Goal: Information Seeking & Learning: Learn about a topic

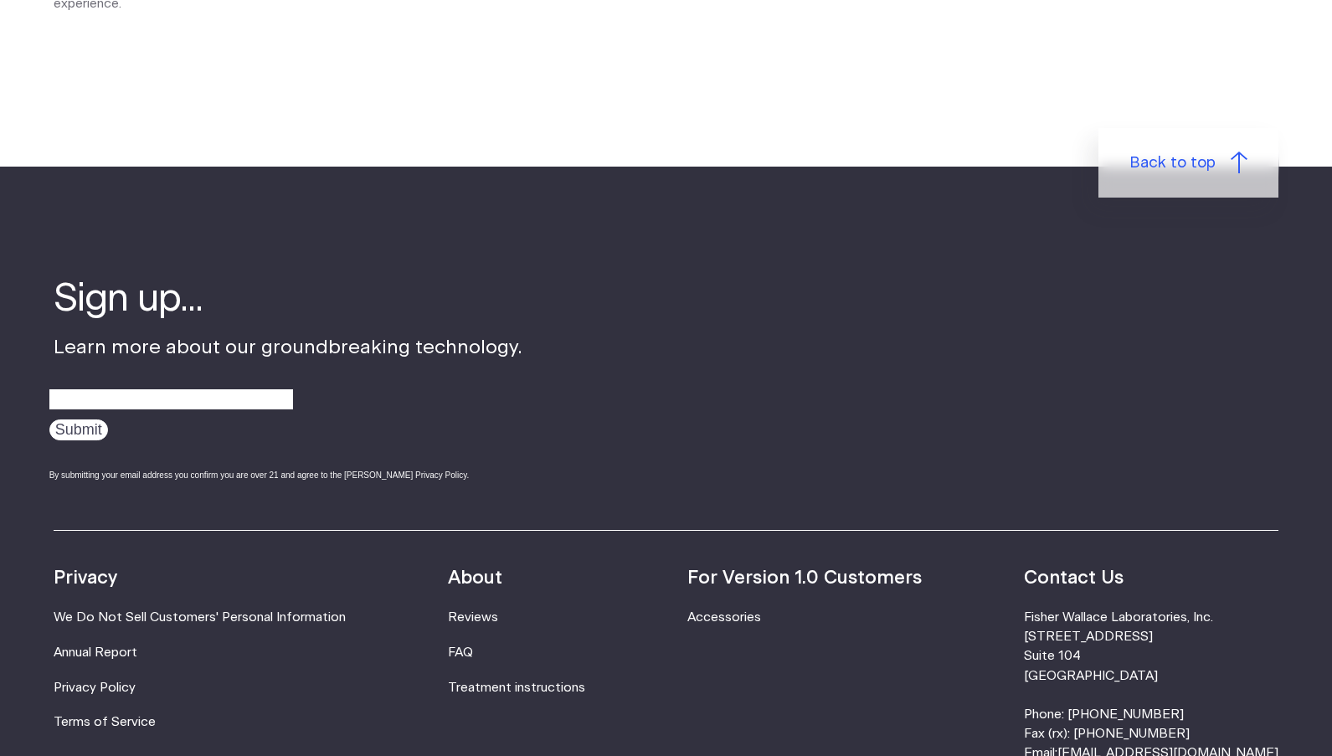
scroll to position [2763, 0]
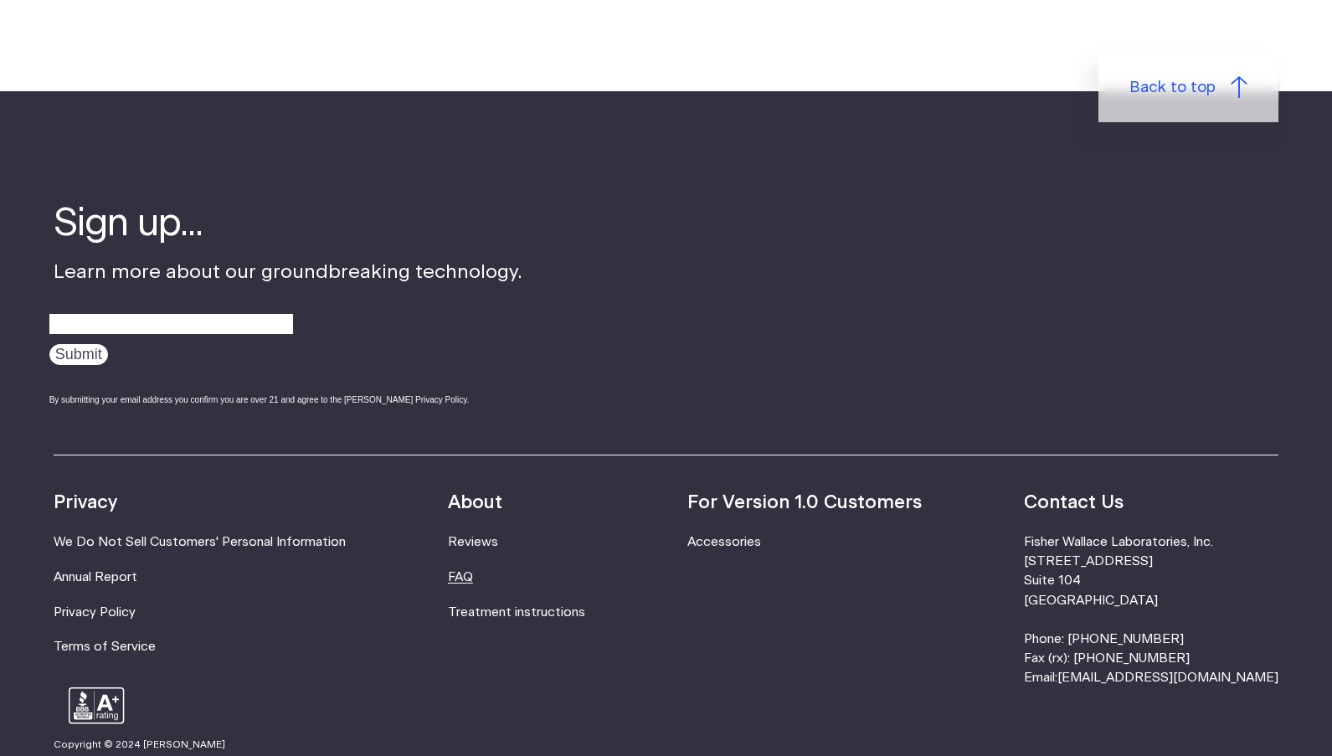
click at [473, 571] on link "FAQ" at bounding box center [460, 577] width 25 height 13
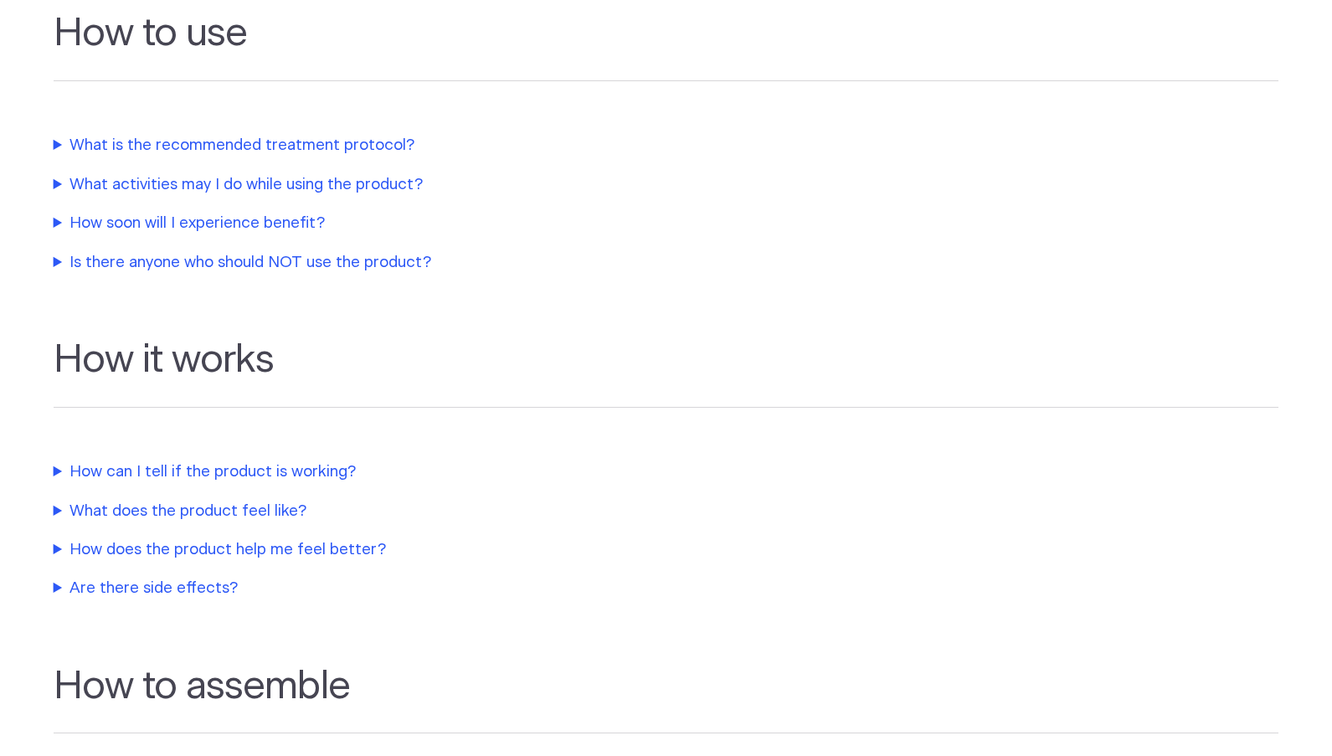
scroll to position [586, 0]
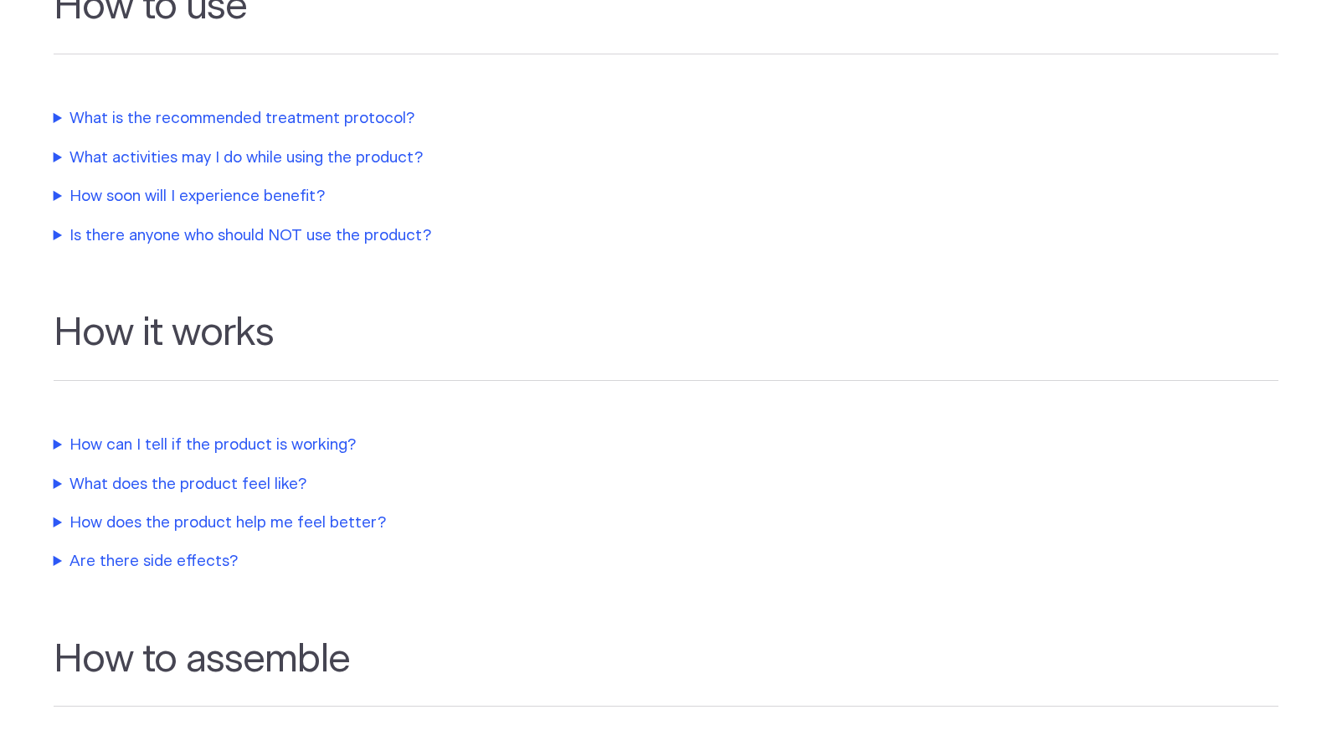
click at [261, 199] on summary "How soon will I experience benefit?" at bounding box center [405, 196] width 703 height 23
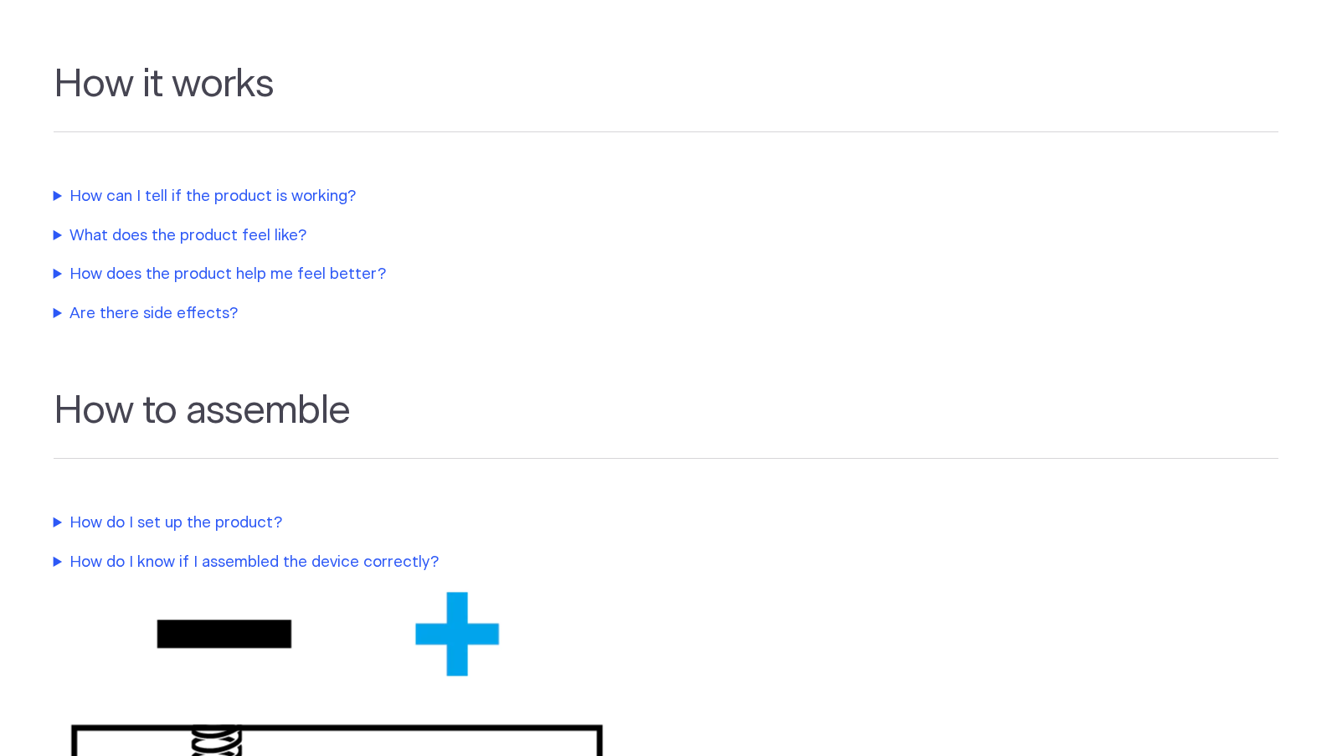
scroll to position [921, 0]
click at [323, 199] on summary "How can I tell if the product is working?" at bounding box center [405, 195] width 703 height 23
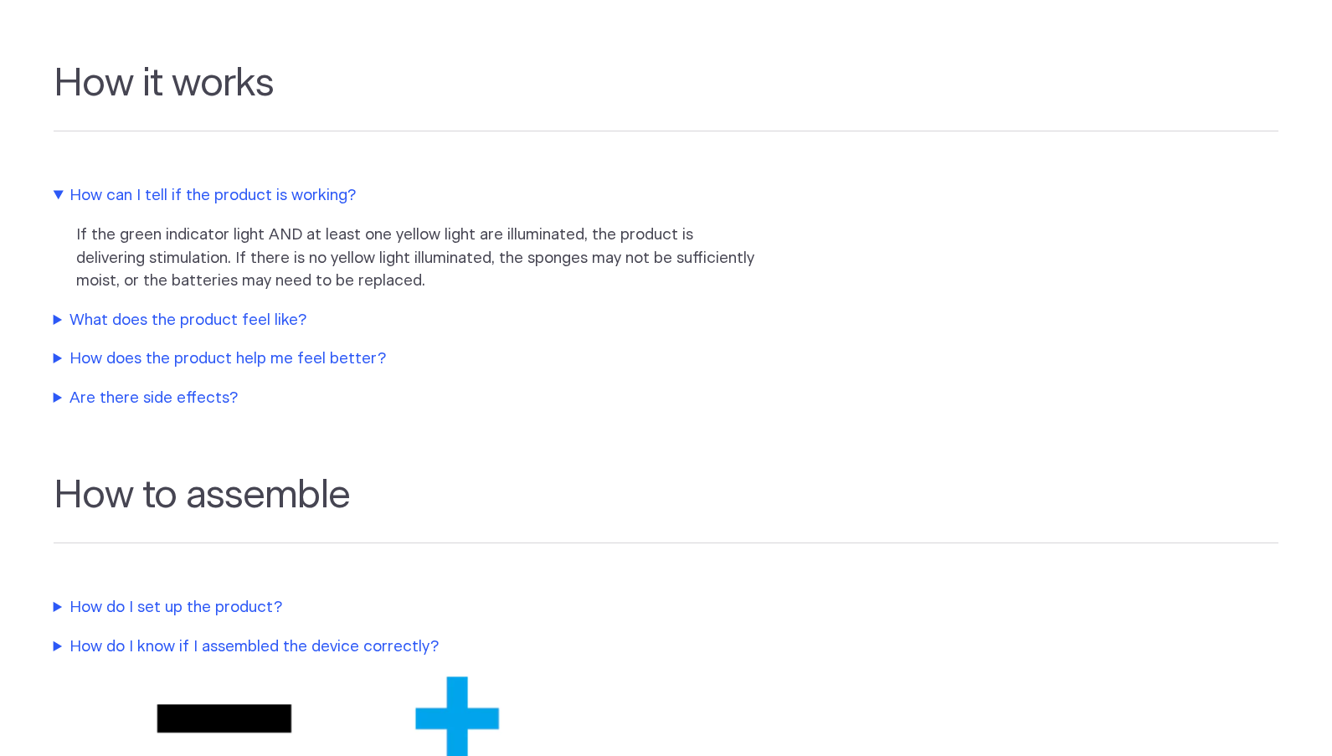
click at [206, 319] on summary "What does the product feel like?" at bounding box center [405, 320] width 703 height 23
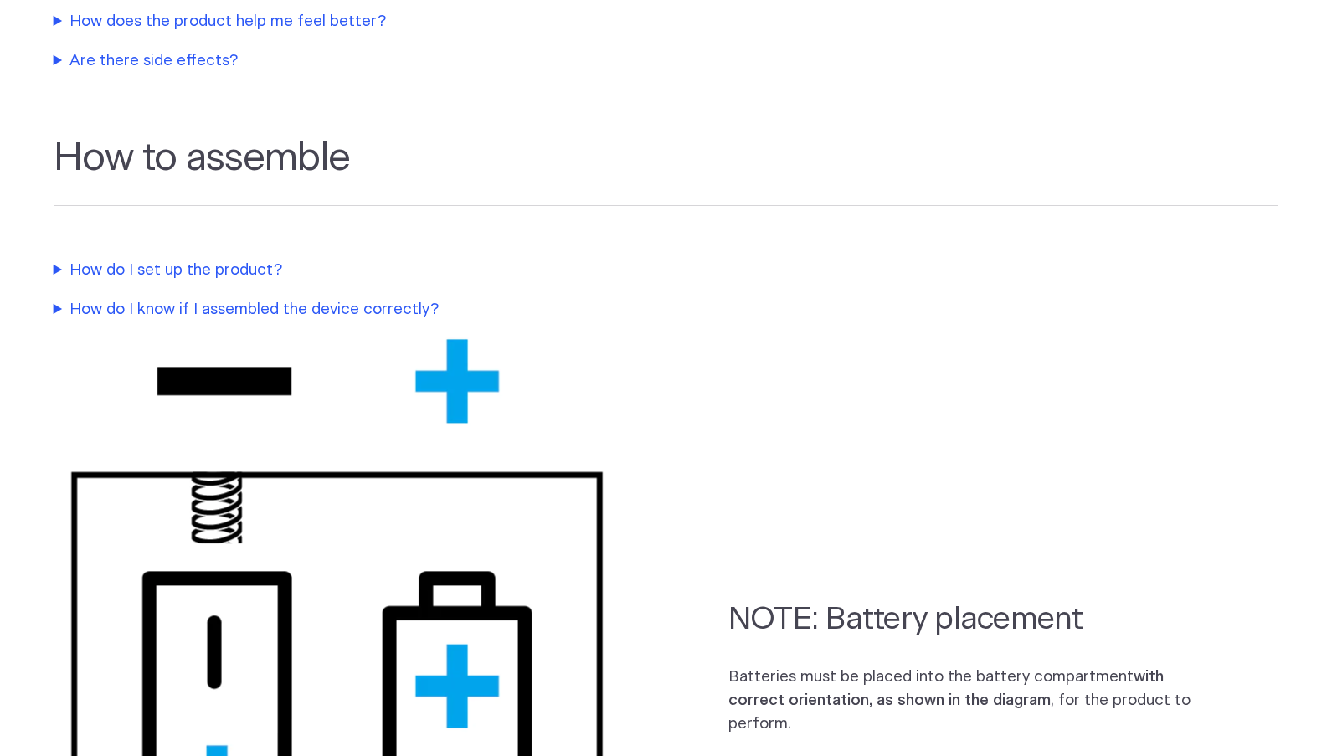
scroll to position [1340, 0]
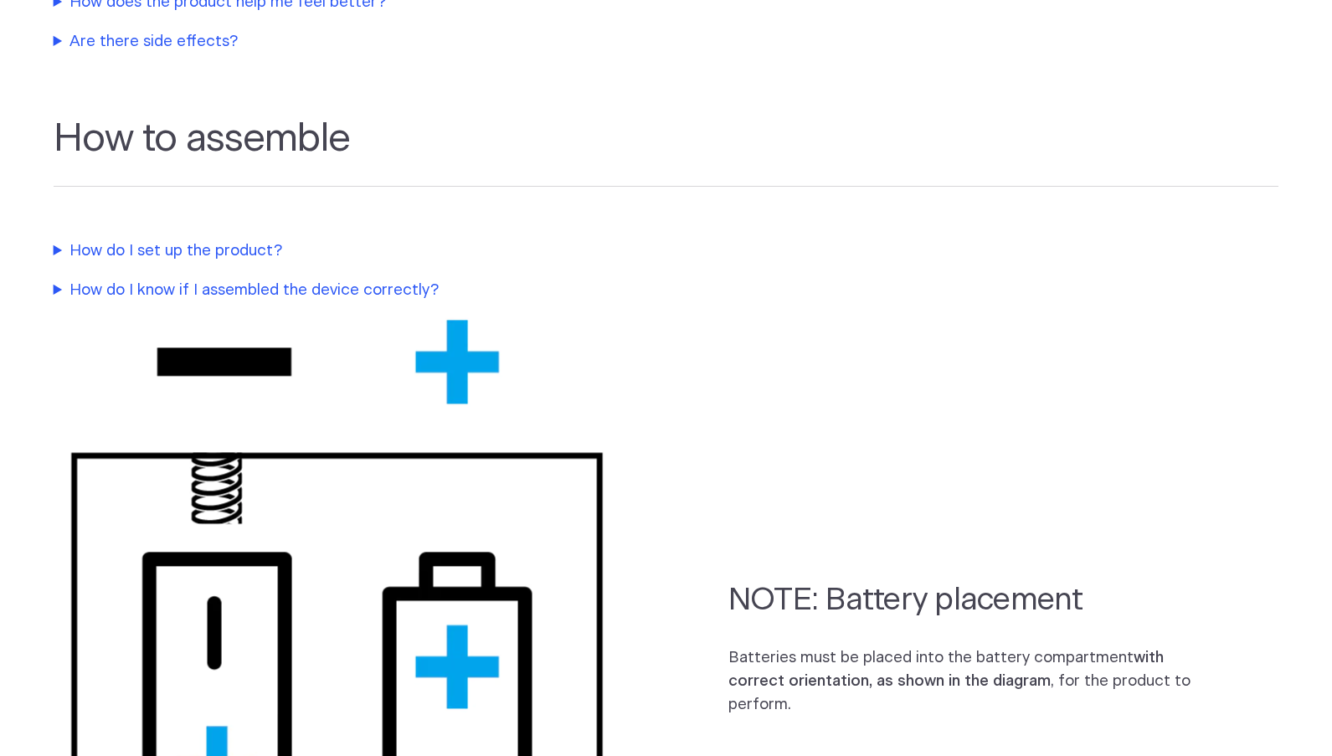
click at [138, 44] on summary "Are there side effects?" at bounding box center [405, 41] width 703 height 23
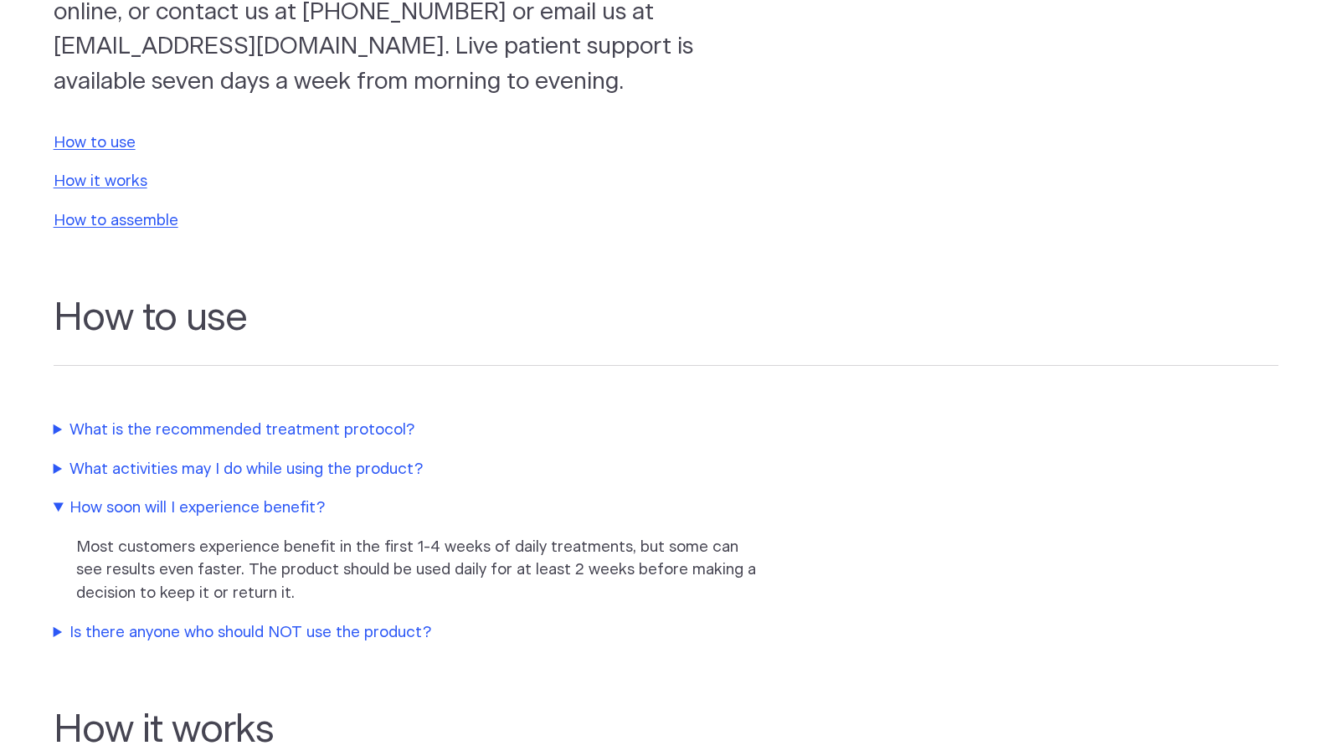
scroll to position [0, 0]
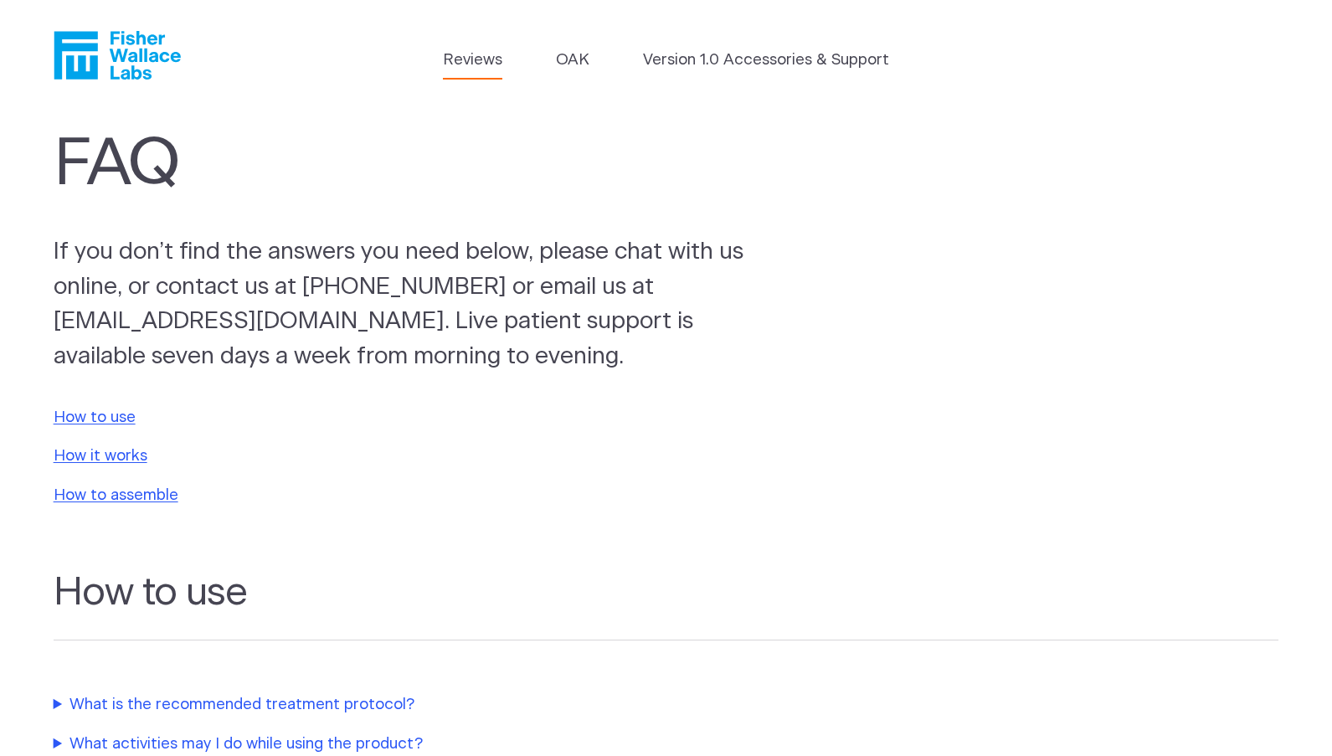
click at [465, 64] on link "Reviews" at bounding box center [472, 60] width 59 height 23
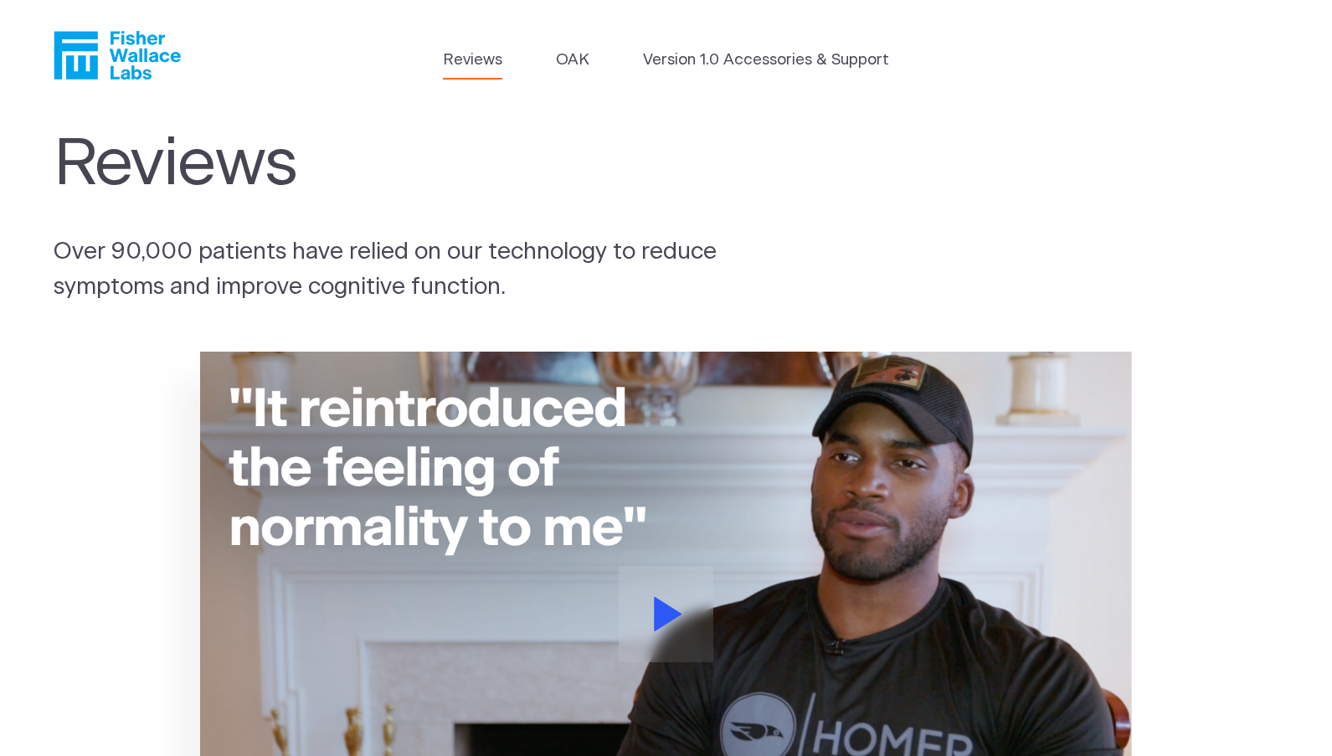
click at [88, 59] on icon "Fisher Wallace" at bounding box center [117, 55] width 127 height 49
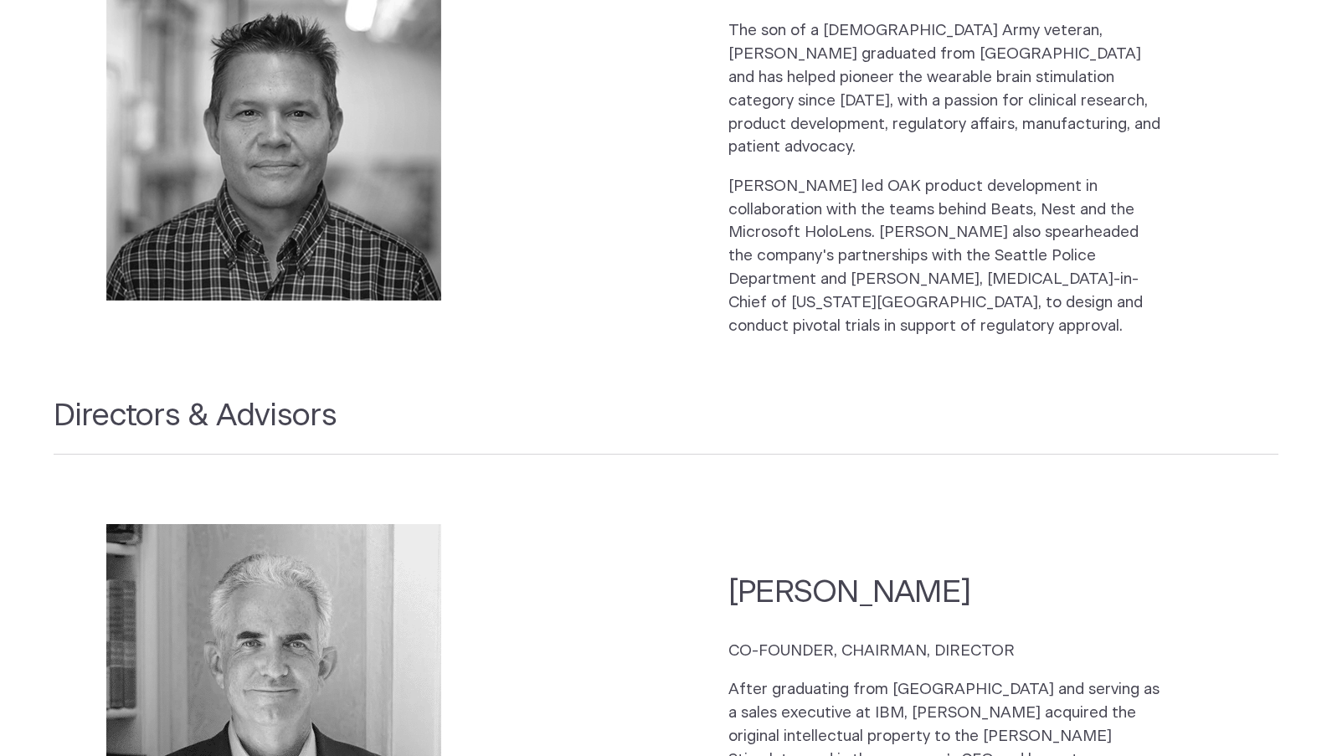
scroll to position [2009, 0]
